Goal: Task Accomplishment & Management: Manage account settings

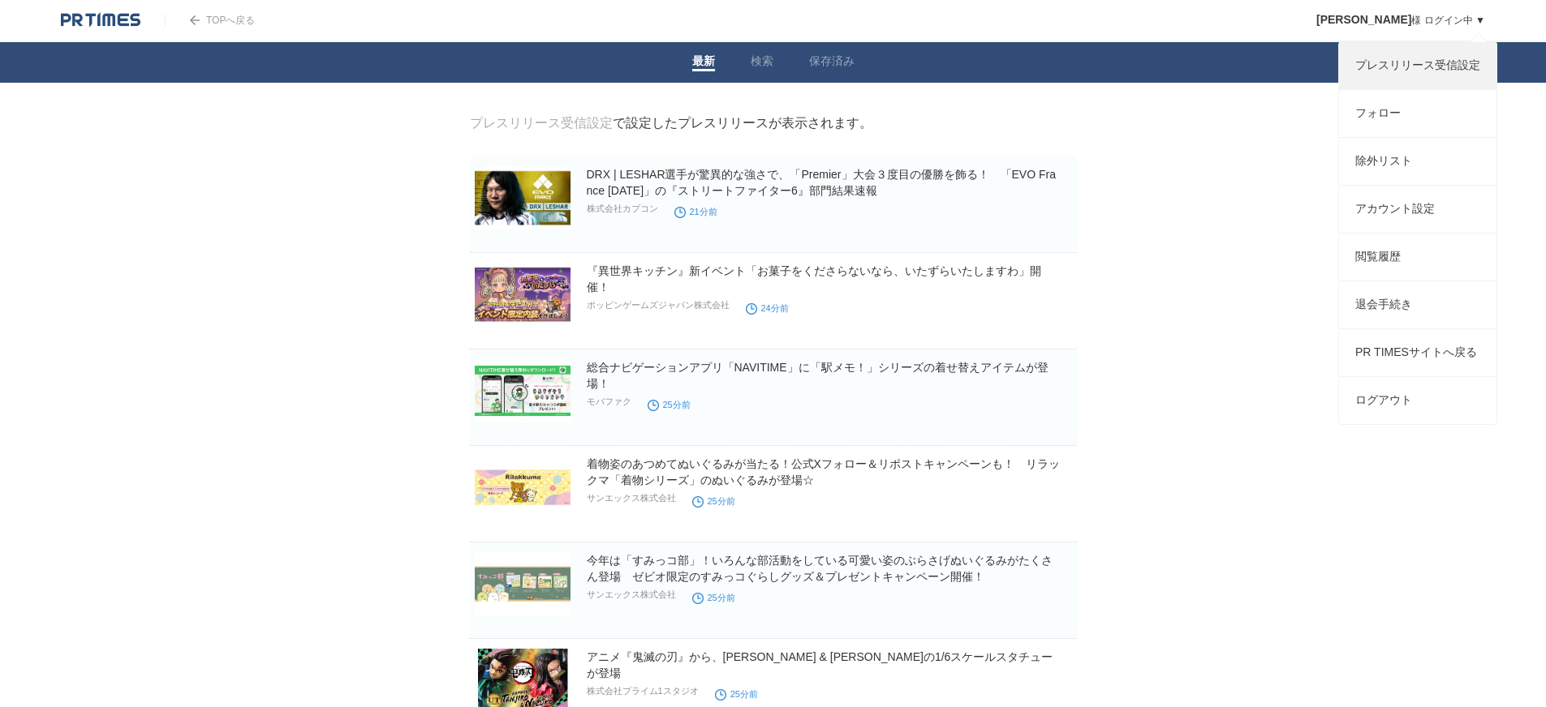
click at [1437, 63] on link "プレスリリース受信設定" at bounding box center [1417, 65] width 157 height 47
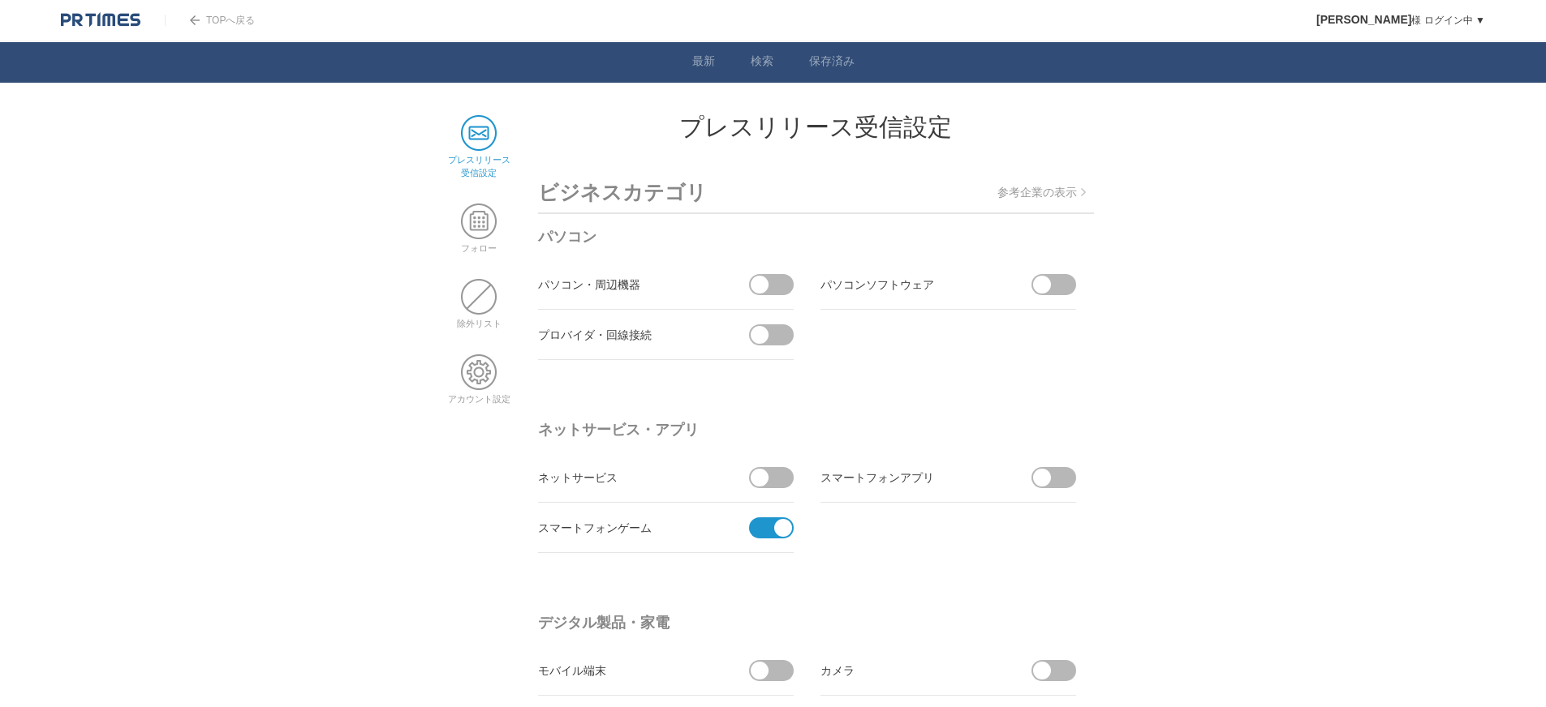
scroll to position [32, 0]
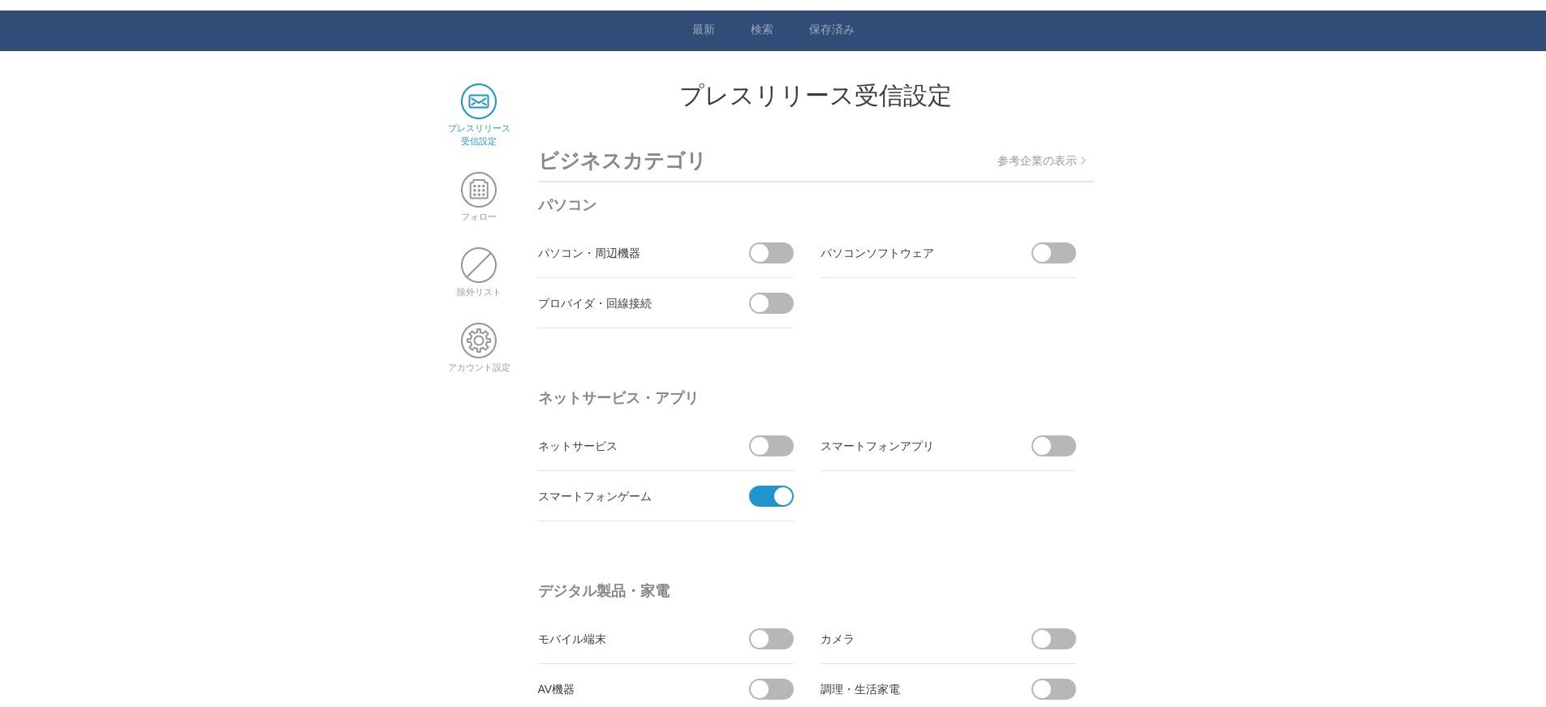
click at [770, 488] on span at bounding box center [766, 496] width 34 height 21
click at [0, 0] on input "checkbox" at bounding box center [0, 0] width 0 height 0
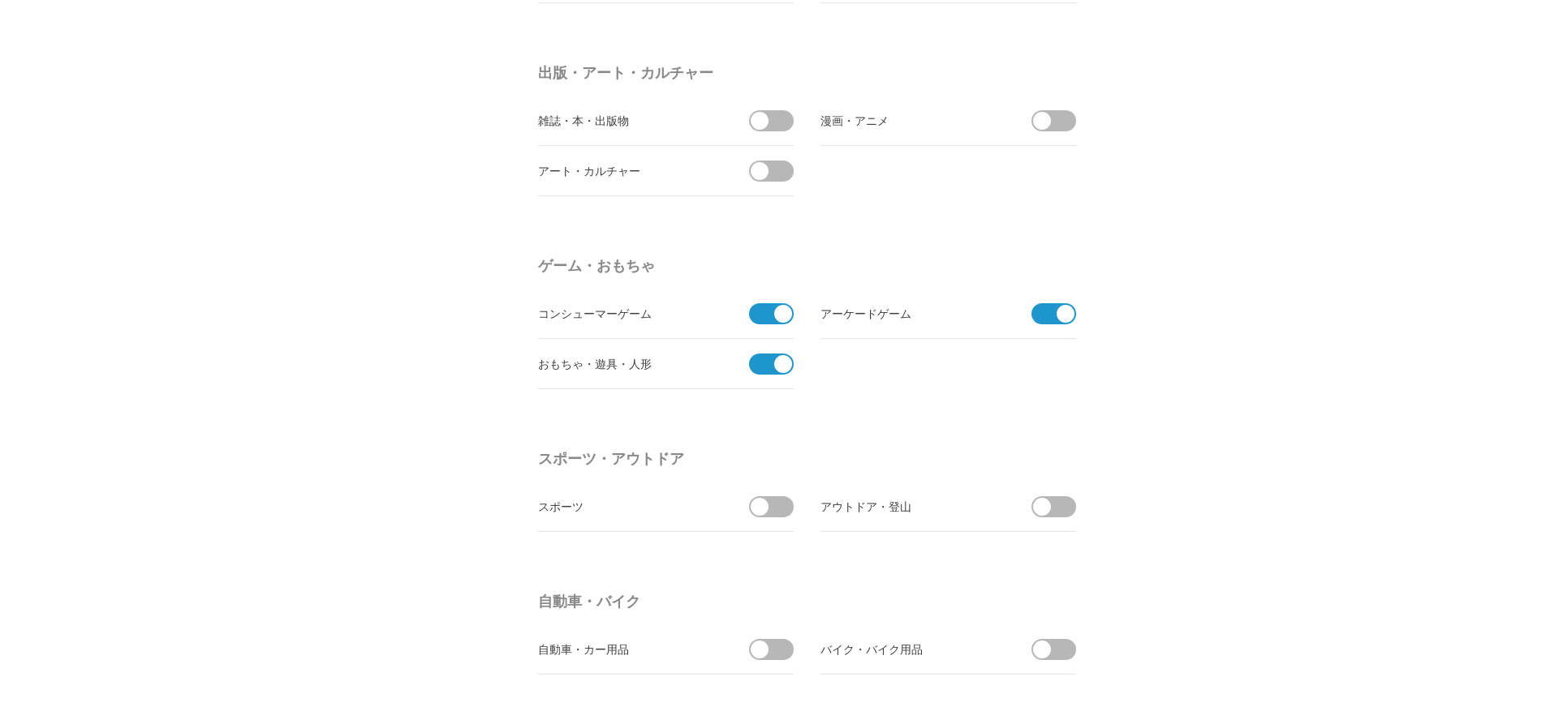
scroll to position [1446, 0]
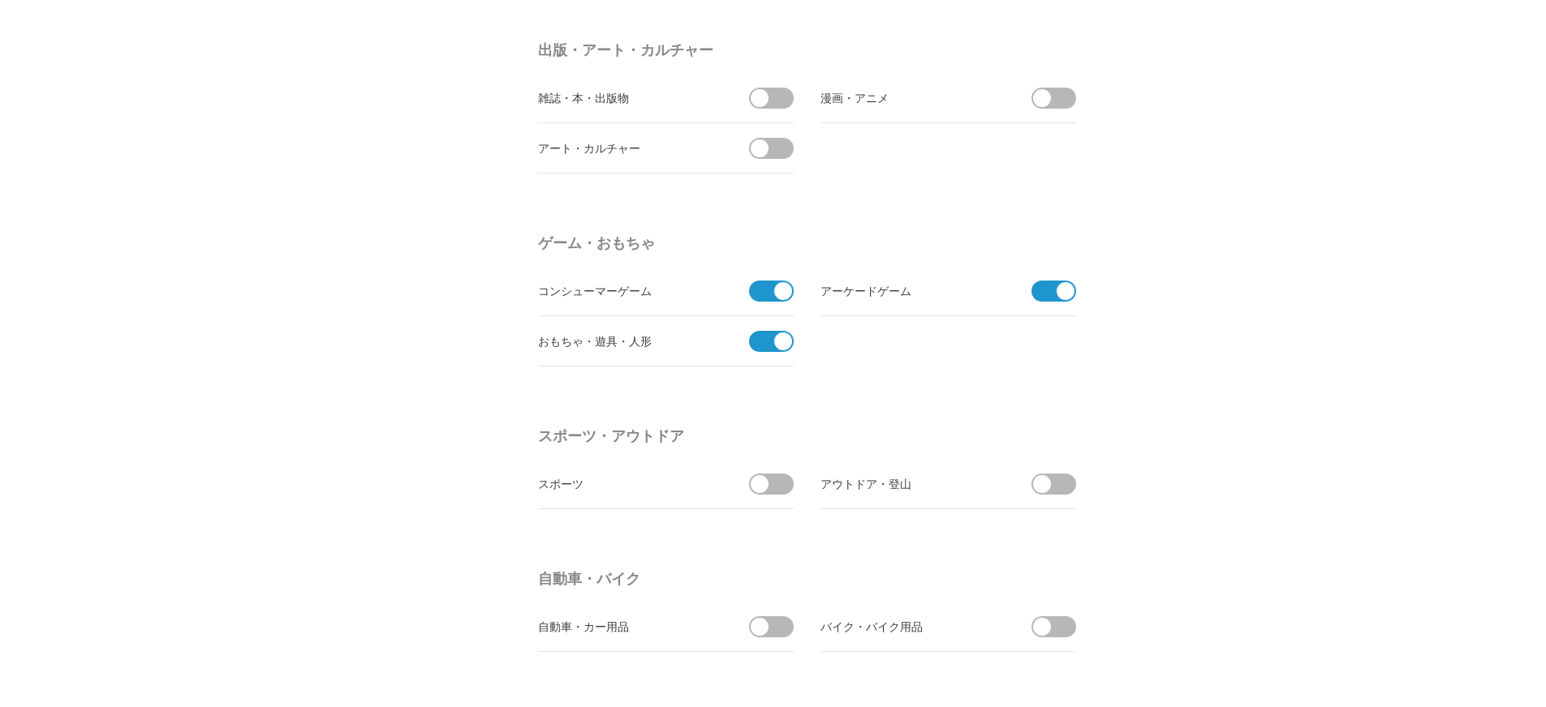
click at [780, 342] on span at bounding box center [783, 342] width 18 height 18
click at [0, 0] on input "checkbox" at bounding box center [0, 0] width 0 height 0
click at [1052, 284] on span at bounding box center [1048, 291] width 34 height 21
click at [0, 0] on input "checkbox" at bounding box center [0, 0] width 0 height 0
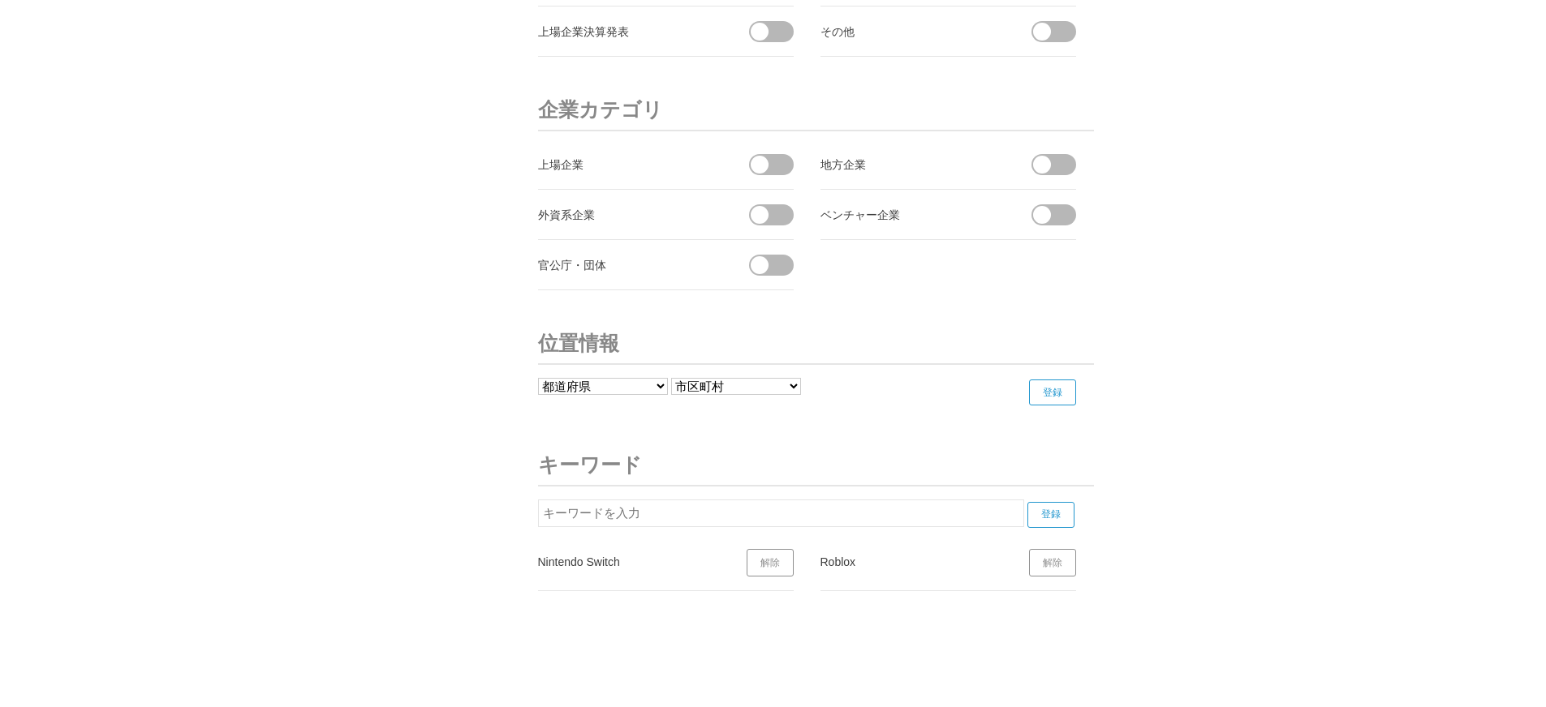
scroll to position [5668, 0]
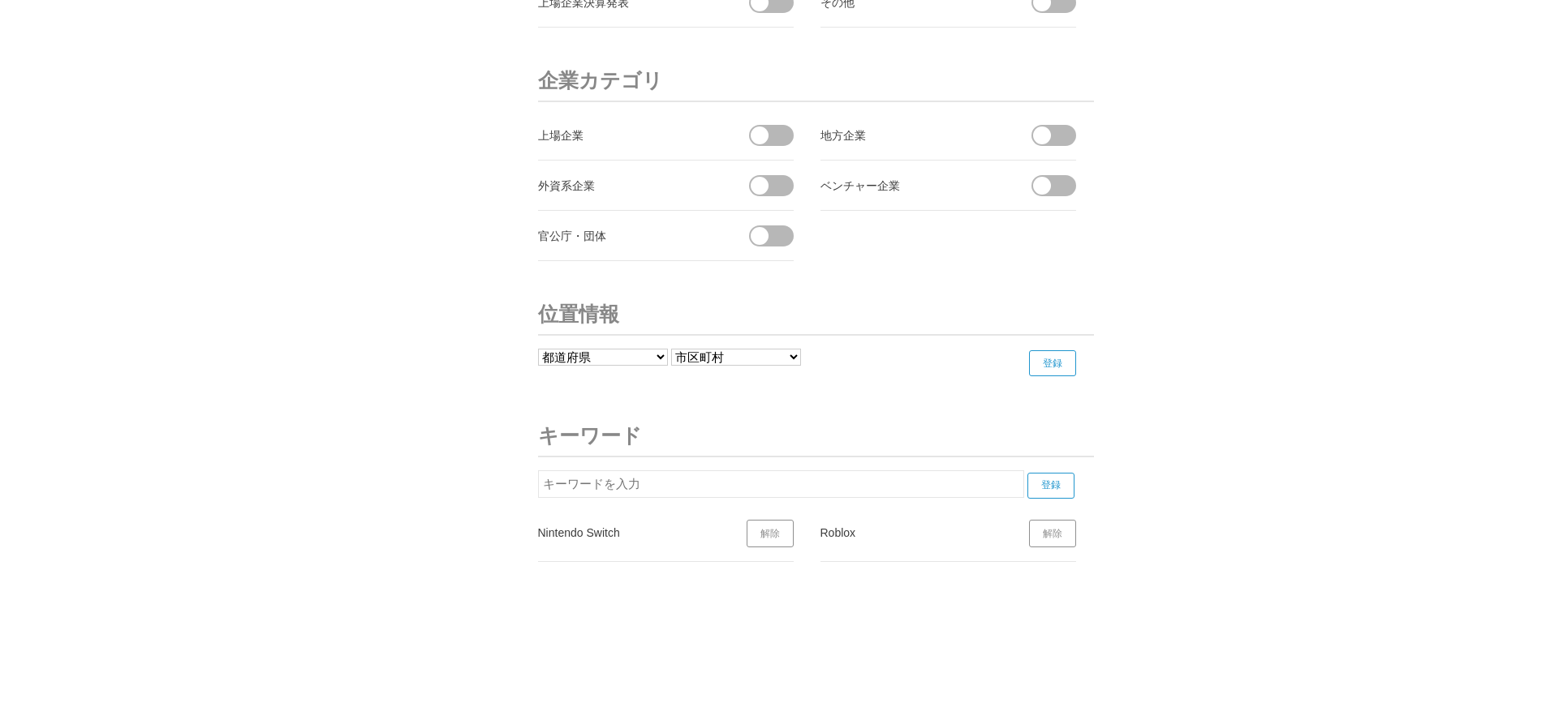
click at [780, 526] on link "解除" at bounding box center [769, 534] width 47 height 28
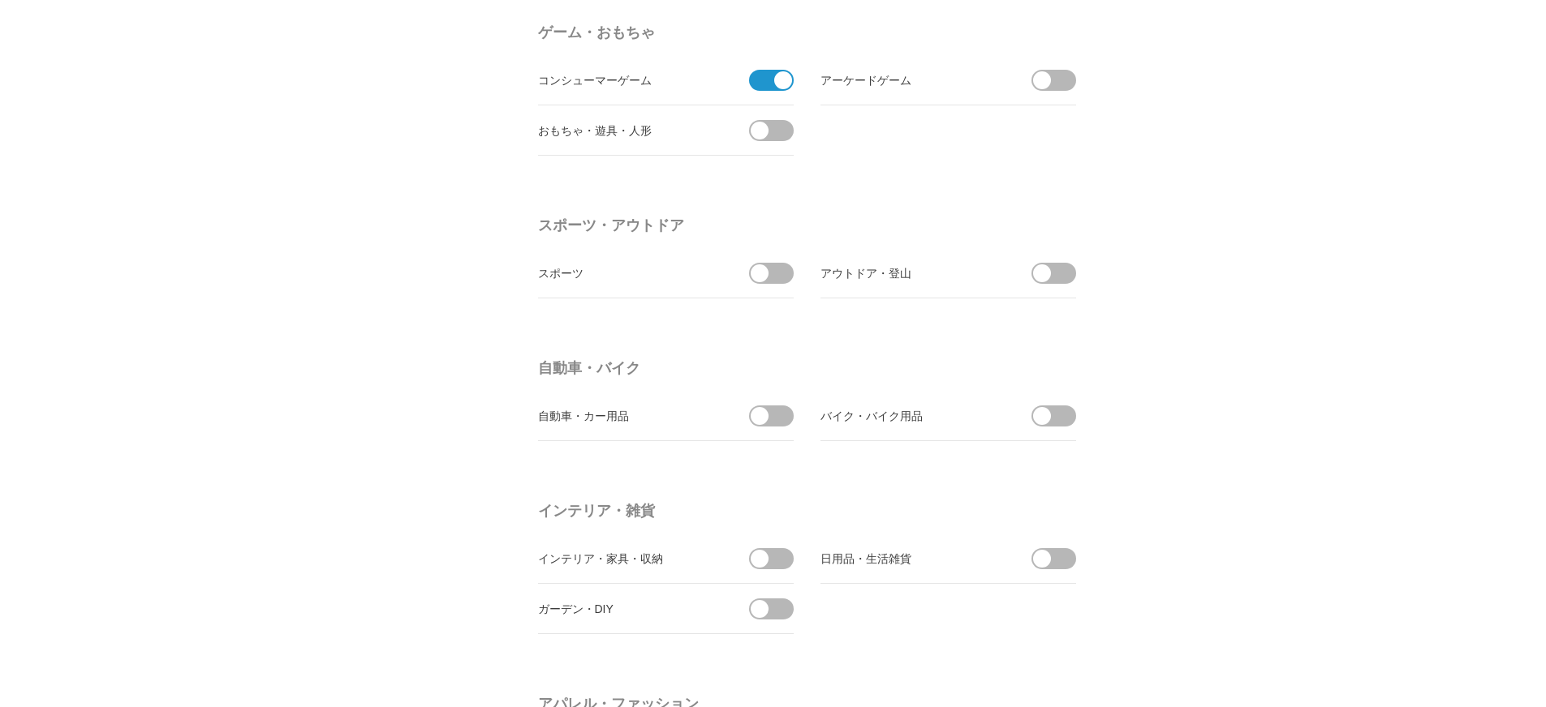
scroll to position [1537, 0]
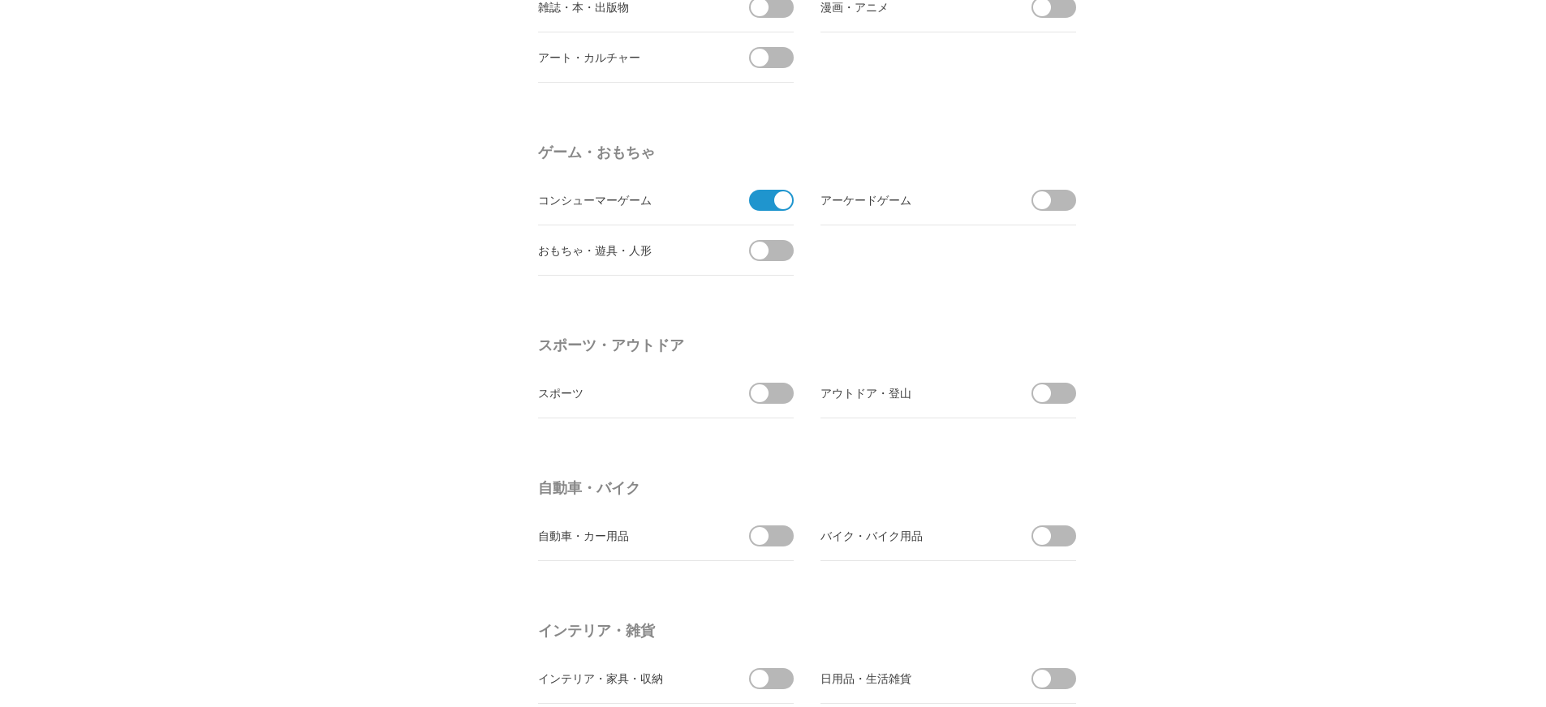
click at [786, 199] on span at bounding box center [783, 200] width 18 height 18
click at [0, 0] on input "checkbox" at bounding box center [0, 0] width 0 height 0
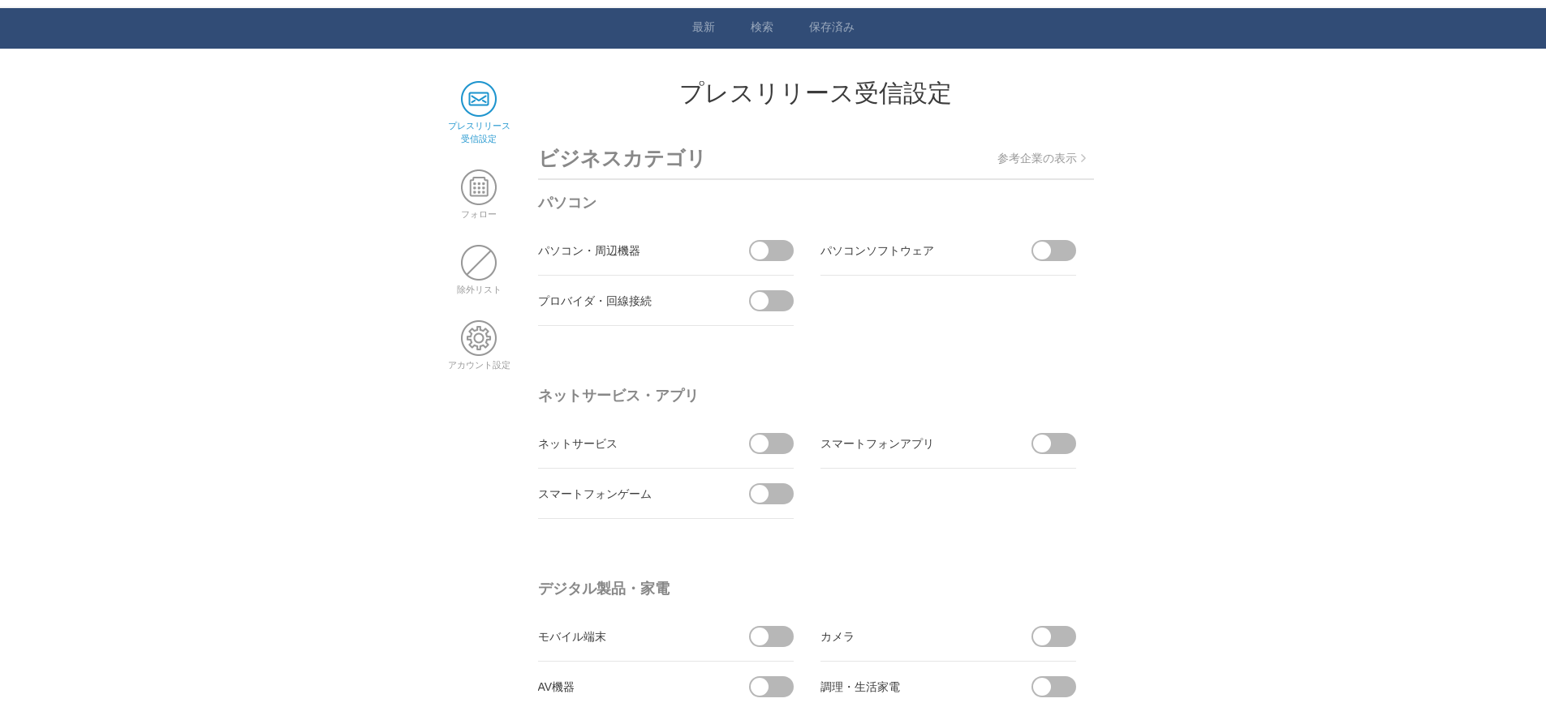
scroll to position [0, 0]
